Goal: Check status

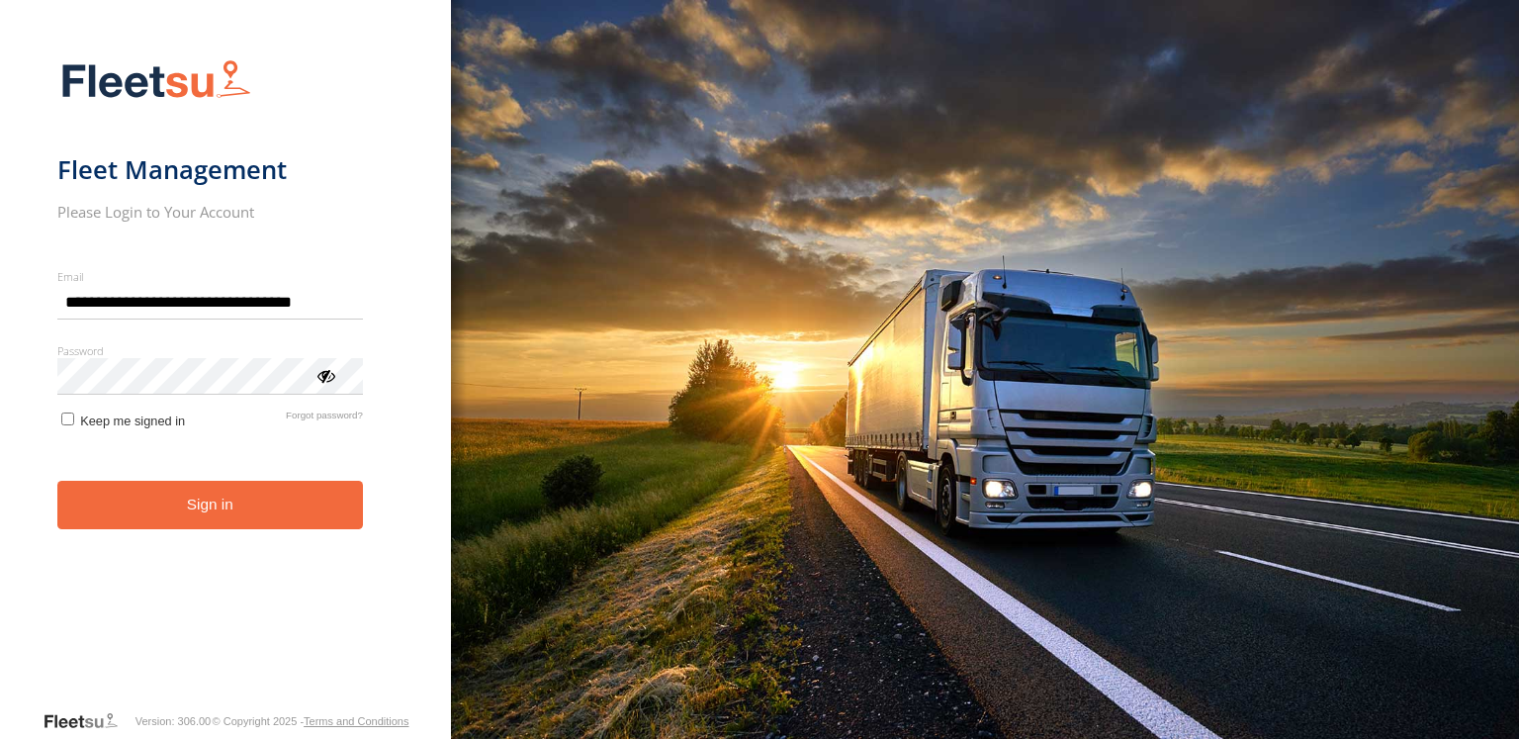
click at [243, 519] on button "Sign in" at bounding box center [210, 505] width 306 height 48
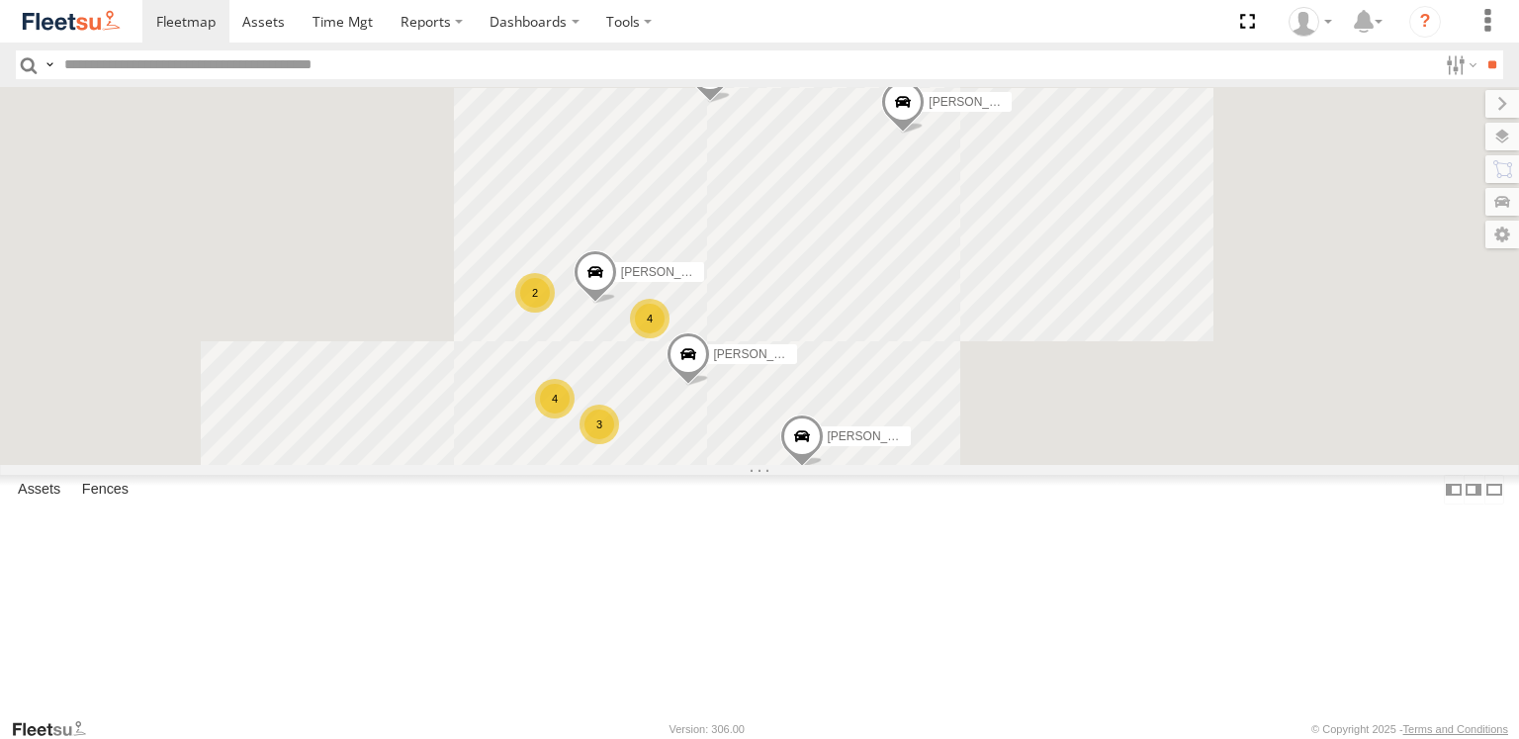
drag, startPoint x: 961, startPoint y: 343, endPoint x: 1053, endPoint y: 569, distance: 244.0
click at [1053, 465] on div "[PERSON_NAME] [PERSON_NAME] [PERSON_NAME] S254CLT - [PERSON_NAME] [PERSON_NAME]…" at bounding box center [759, 276] width 1519 height 378
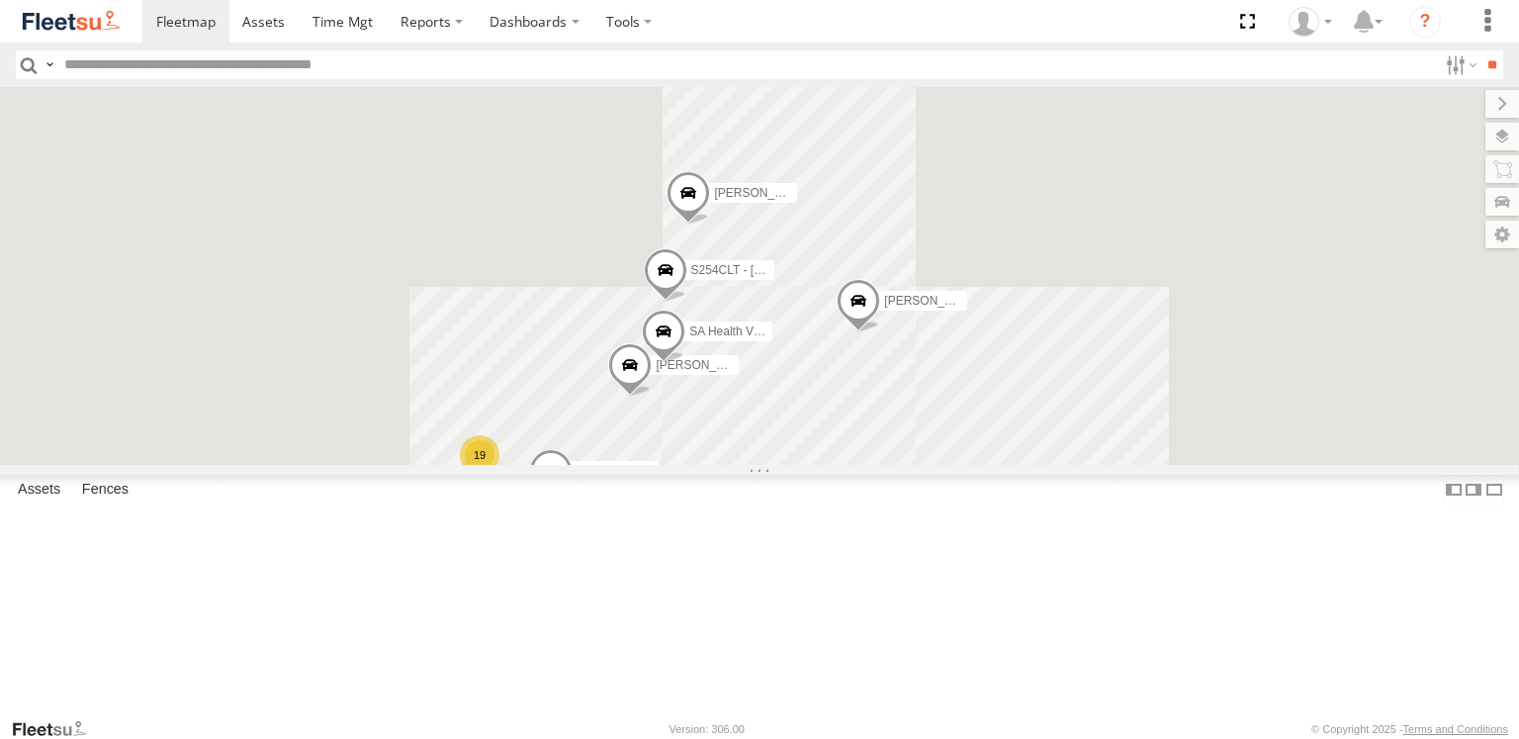
drag, startPoint x: 1024, startPoint y: 402, endPoint x: 960, endPoint y: 629, distance: 236.4
click at [960, 465] on div "[PERSON_NAME] [PERSON_NAME] [PERSON_NAME] S254CLT - [PERSON_NAME] [PERSON_NAME]…" at bounding box center [759, 276] width 1519 height 378
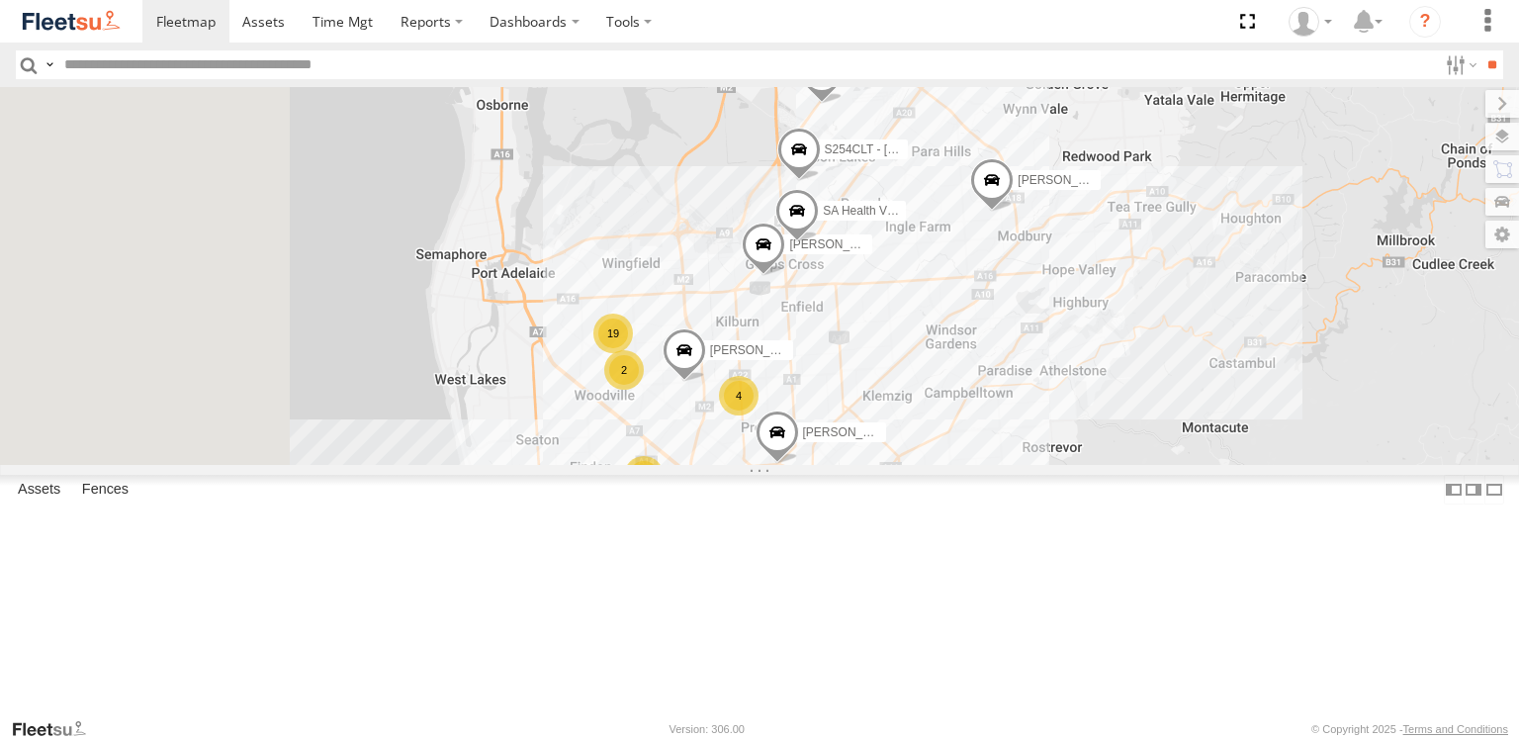
drag, startPoint x: 993, startPoint y: 529, endPoint x: 1064, endPoint y: 422, distance: 128.4
click at [1064, 422] on div "[PERSON_NAME] [PERSON_NAME] [PERSON_NAME] S254CLT - [PERSON_NAME] [PERSON_NAME]…" at bounding box center [759, 276] width 1519 height 378
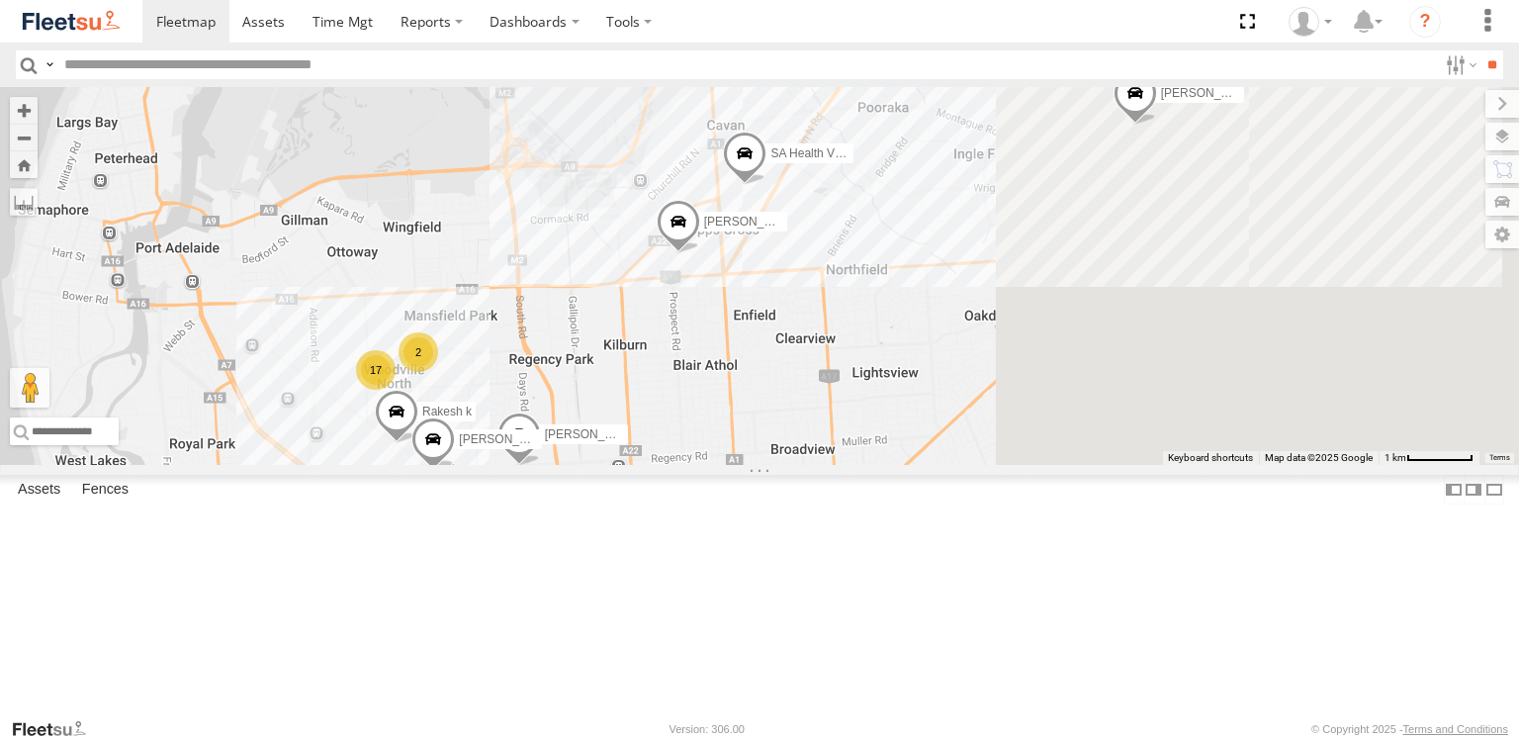
drag, startPoint x: 1195, startPoint y: 362, endPoint x: 813, endPoint y: 510, distance: 409.6
click at [813, 465] on div "[PERSON_NAME] [PERSON_NAME] [PERSON_NAME] S254CLT - [PERSON_NAME] [PERSON_NAME]…" at bounding box center [759, 276] width 1519 height 378
